Goal: Use online tool/utility: Utilize a website feature to perform a specific function

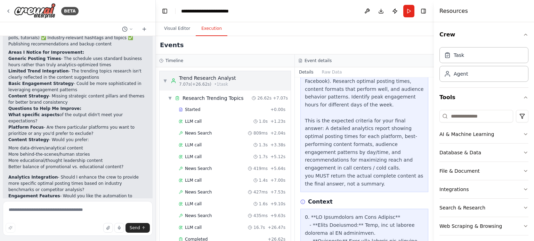
click at [164, 80] on span "▼" at bounding box center [165, 81] width 4 height 6
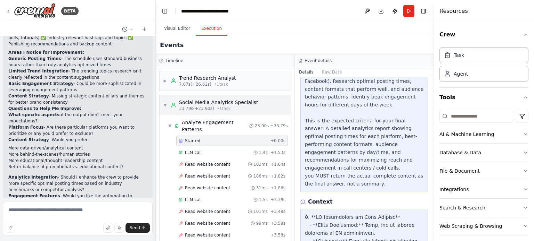
click at [164, 104] on span "▼" at bounding box center [165, 105] width 4 height 6
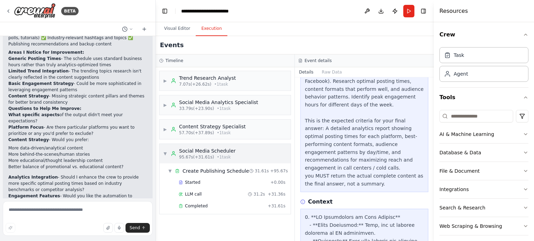
click at [166, 154] on span "▼" at bounding box center [165, 154] width 4 height 6
click at [167, 129] on span "▶" at bounding box center [165, 130] width 4 height 6
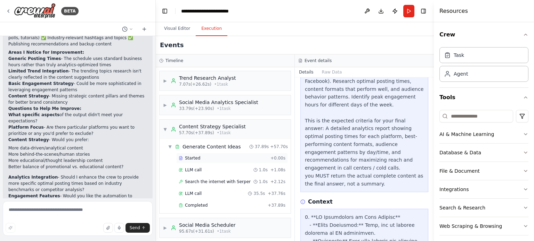
click at [204, 157] on div "Started" at bounding box center [223, 159] width 89 height 6
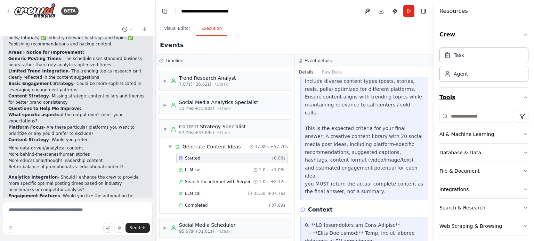
scroll to position [5, 0]
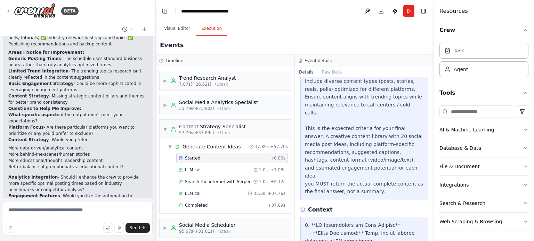
click at [522, 220] on icon "button" at bounding box center [525, 222] width 6 height 6
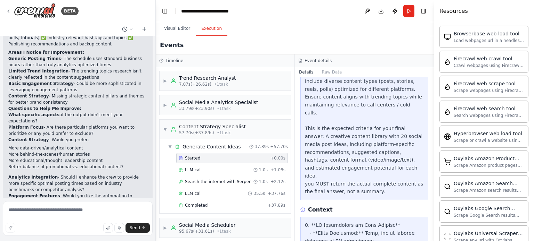
scroll to position [213, 0]
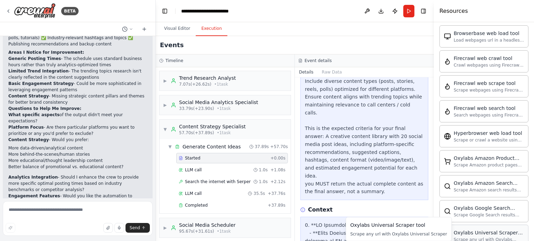
click at [495, 239] on div "Scrape any url with Oxylabs Universal Scraper" at bounding box center [488, 240] width 70 height 6
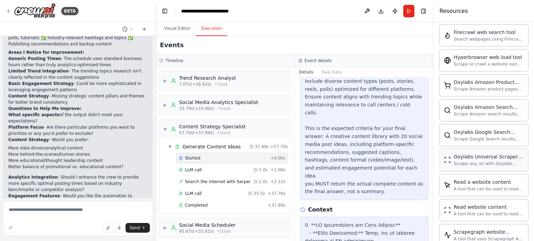
scroll to position [317, 0]
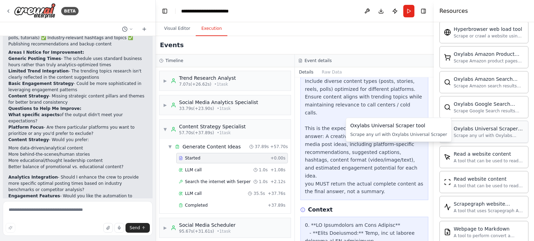
click at [478, 133] on div "Scrape any url with Oxylabs Universal Scraper" at bounding box center [488, 136] width 70 height 6
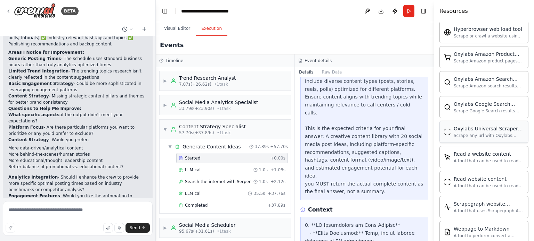
click at [451, 133] on div "Oxylabs Universal Scraper tool Scrape any url with Oxylabs Universal Scraper" at bounding box center [484, 131] width 80 height 13
click at [452, 134] on div "Oxylabs Universal Scraper tool Scrape any url with Oxylabs Universal Scraper" at bounding box center [484, 131] width 80 height 13
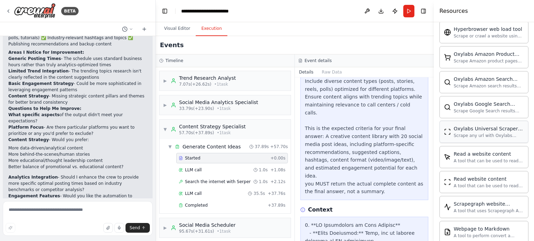
drag, startPoint x: 452, startPoint y: 131, endPoint x: 470, endPoint y: 130, distance: 18.1
click at [470, 130] on div "Oxylabs Universal Scraper tool Scrape any url with Oxylabs Universal Scraper" at bounding box center [488, 131] width 70 height 13
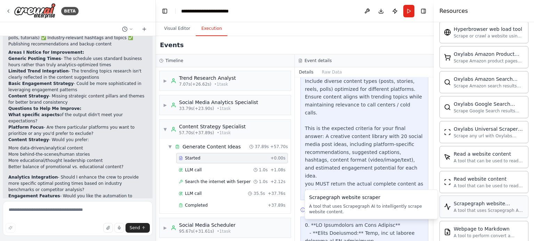
click at [484, 205] on div "Scrapegraph website scraper A tool that uses Scrapegraph AI to intelligently sc…" at bounding box center [488, 206] width 70 height 13
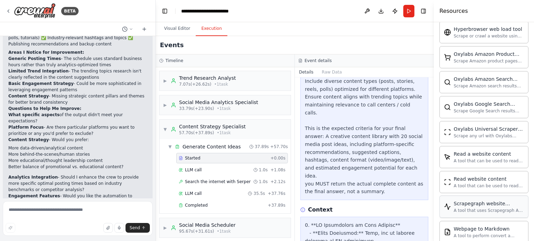
click at [470, 209] on div "A tool that uses Scrapegraph AI to intelligently scrape website content." at bounding box center [488, 211] width 70 height 6
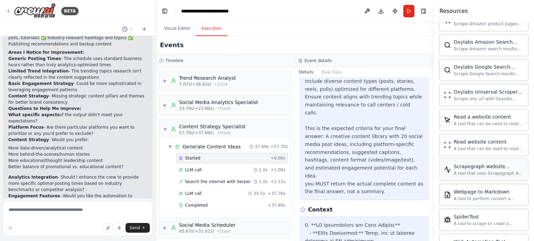
scroll to position [384, 0]
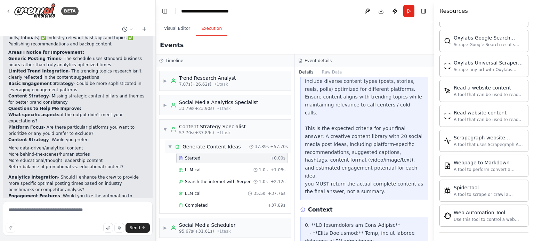
click at [225, 147] on span "Generate Content Ideas" at bounding box center [211, 146] width 58 height 7
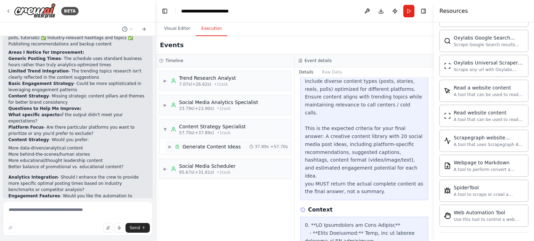
click at [225, 147] on span "Generate Content Ideas" at bounding box center [211, 146] width 58 height 7
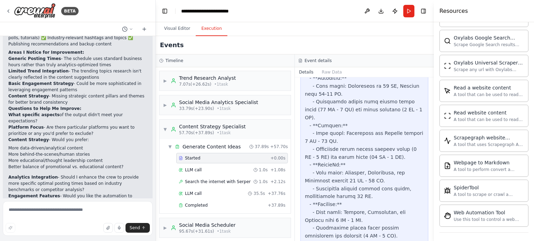
scroll to position [1226, 0]
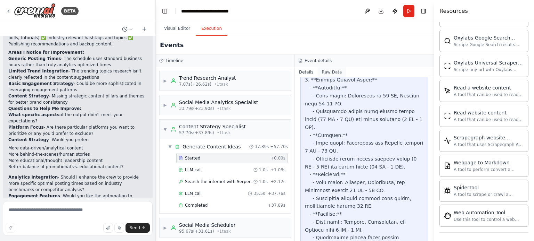
click at [325, 71] on button "Raw Data" at bounding box center [332, 72] width 28 height 10
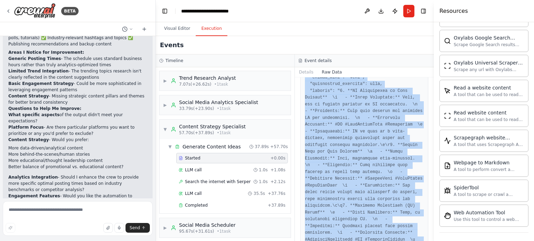
scroll to position [0, 0]
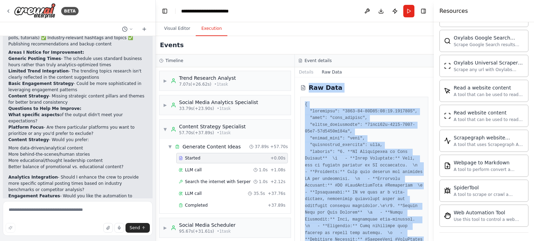
drag, startPoint x: 418, startPoint y: 222, endPoint x: 307, endPoint y: 77, distance: 182.5
click at [307, 77] on div "Raw Data" at bounding box center [364, 159] width 139 height 164
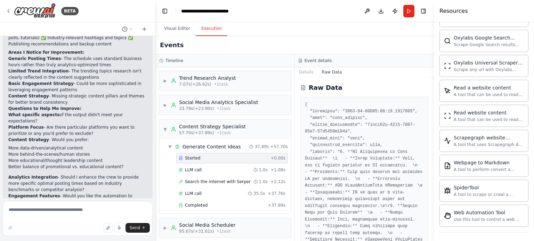
click at [307, 88] on div "Raw Data" at bounding box center [364, 88] width 128 height 10
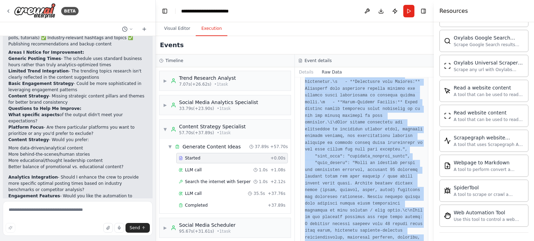
scroll to position [2349, 0]
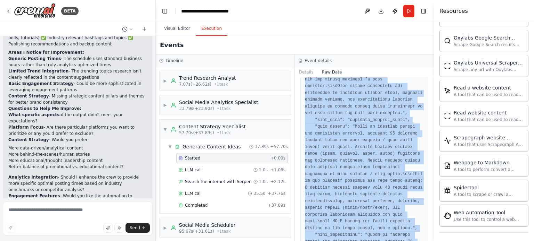
drag, startPoint x: 303, startPoint y: 103, endPoint x: 431, endPoint y: 242, distance: 189.3
click at [431, 241] on html "BETA Create a crew that schedules and publishes social media content across mul…" at bounding box center [267, 120] width 534 height 241
copy pre "{ "timestamp": "[DATE]T20:20:33.442740Z", "type": "task_started", "source_finge…"
